Goal: Find specific fact: Find specific fact

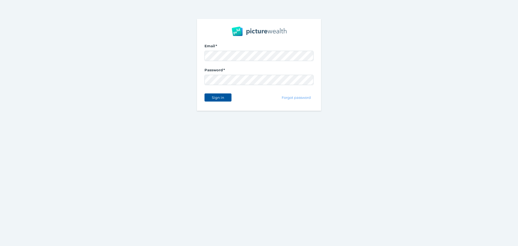
drag, startPoint x: 215, startPoint y: 97, endPoint x: 213, endPoint y: 101, distance: 4.5
click at [214, 100] on button "Sign in" at bounding box center [218, 97] width 27 height 8
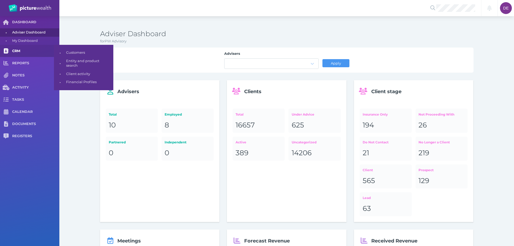
click at [25, 54] on link "CRM" at bounding box center [29, 51] width 59 height 12
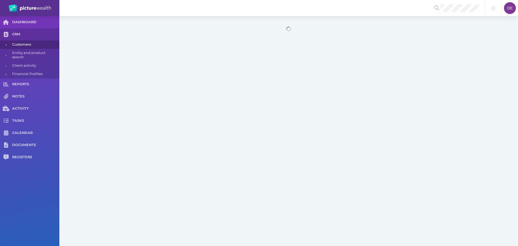
select select "25"
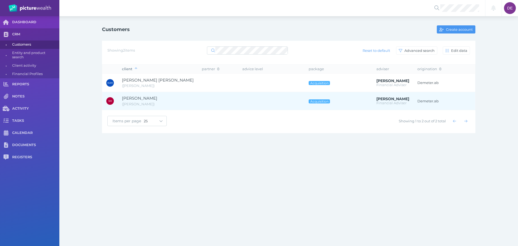
click at [175, 97] on span "[PERSON_NAME]" at bounding box center [158, 98] width 72 height 6
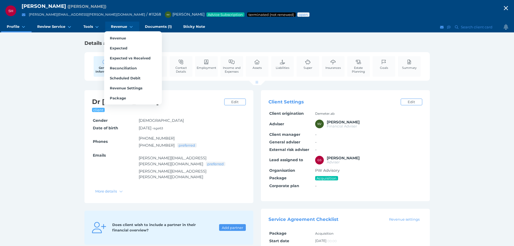
click at [125, 23] on link "Revenue" at bounding box center [122, 27] width 34 height 11
select select "25"
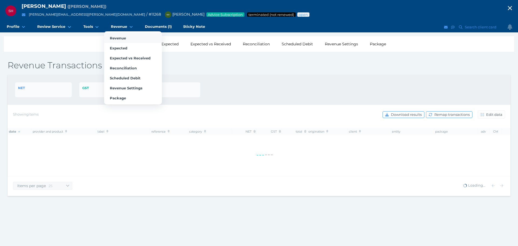
click at [121, 39] on span "Revenue" at bounding box center [118, 38] width 16 height 4
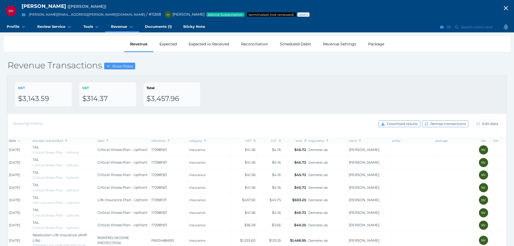
drag, startPoint x: 116, startPoint y: 66, endPoint x: 91, endPoint y: 77, distance: 27.3
click at [116, 66] on span "Show filters" at bounding box center [123, 66] width 24 height 4
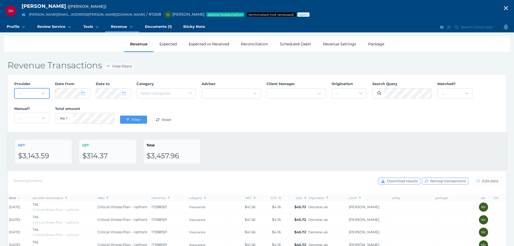
click at [30, 94] on select "- Acuity Fee Revenue Acuity Trustee Advocate Private Wealth Pty Ltd AIA Austral…" at bounding box center [32, 94] width 35 height 10
drag, startPoint x: 239, startPoint y: 140, endPoint x: 139, endPoint y: 120, distance: 101.7
click at [239, 140] on div "NET $3,143.59 GST $314.37 Total $3,457.96" at bounding box center [257, 152] width 484 height 24
click at [144, 123] on button "Filter" at bounding box center [133, 120] width 27 height 8
click at [139, 120] on span "Filter" at bounding box center [137, 119] width 13 height 4
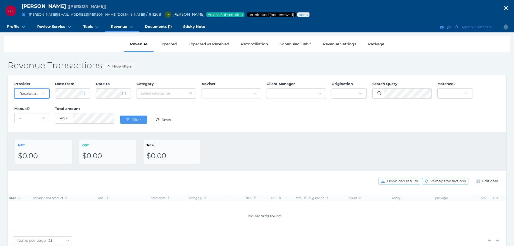
click at [17, 97] on select "- Acuity Fee Revenue Acuity Trustee Advocate Private Wealth Pty Ltd AIA Austral…" at bounding box center [32, 94] width 35 height 10
select select "5cpYgKpy"
click at [15, 89] on select "- Acuity Fee Revenue Acuity Trustee Advocate Private Wealth Pty Ltd AIA Austral…" at bounding box center [32, 94] width 35 height 10
click at [130, 116] on div "Filter Reset" at bounding box center [148, 119] width 63 height 17
click at [131, 117] on span "Filter" at bounding box center [137, 119] width 13 height 4
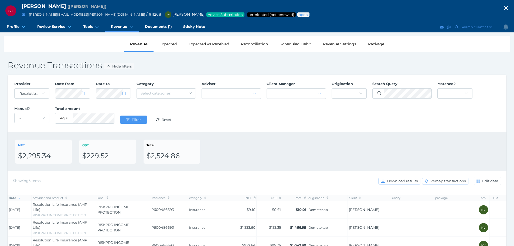
click at [176, 154] on div "$2,524.86" at bounding box center [172, 155] width 51 height 9
drag, startPoint x: 178, startPoint y: 155, endPoint x: 143, endPoint y: 153, distance: 34.3
click at [143, 153] on div "NET $2,295.34 GST $229.52 Total $2,524.86" at bounding box center [257, 152] width 484 height 24
copy div "Total $2,524.86"
